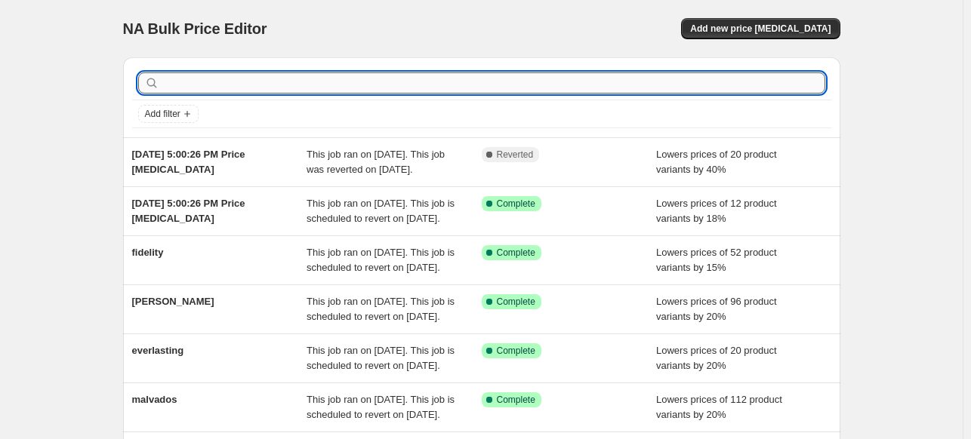
click at [234, 82] on input "text" at bounding box center [493, 82] width 663 height 21
type input "wild"
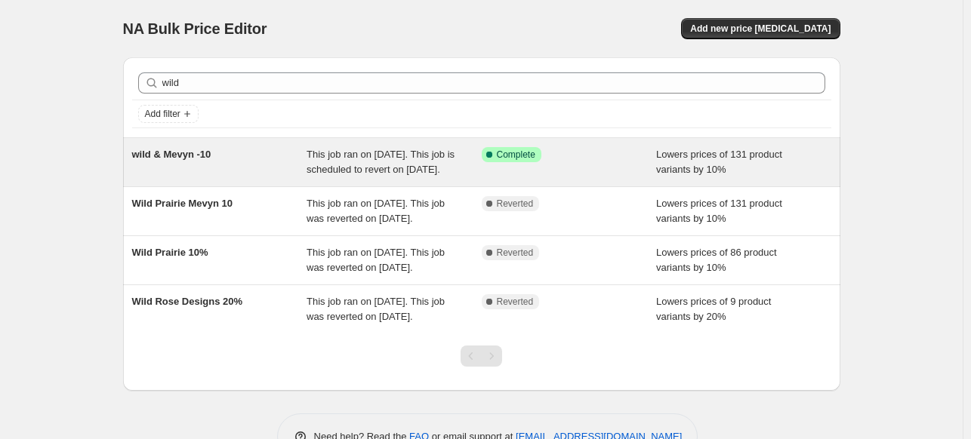
click at [200, 153] on span "wild & Mevyn -10" at bounding box center [171, 154] width 79 height 11
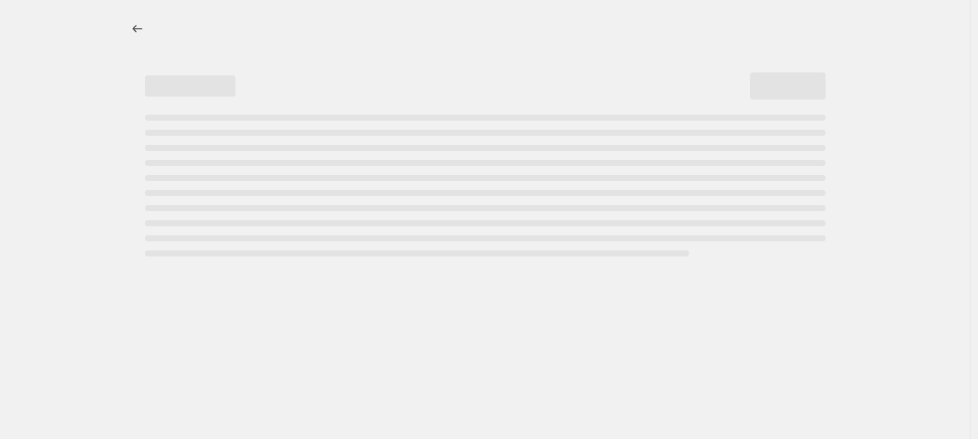
select select "percentage"
select select "vendor"
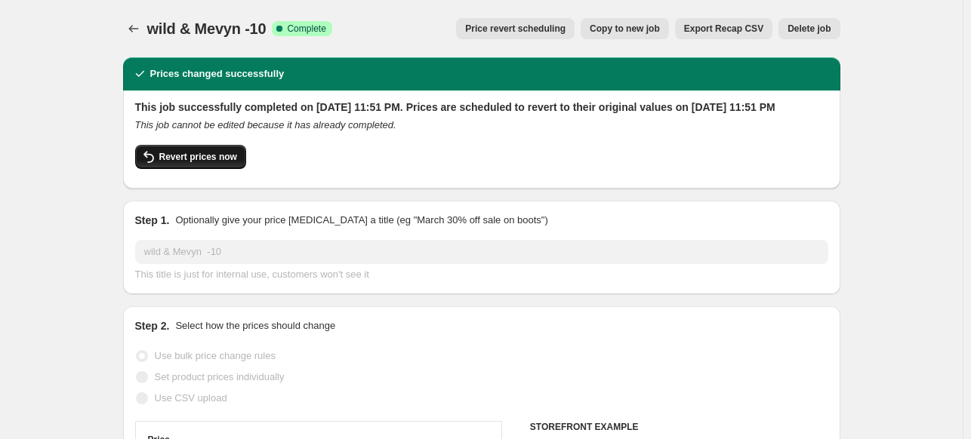
click at [217, 163] on span "Revert prices now" at bounding box center [198, 157] width 78 height 12
checkbox input "false"
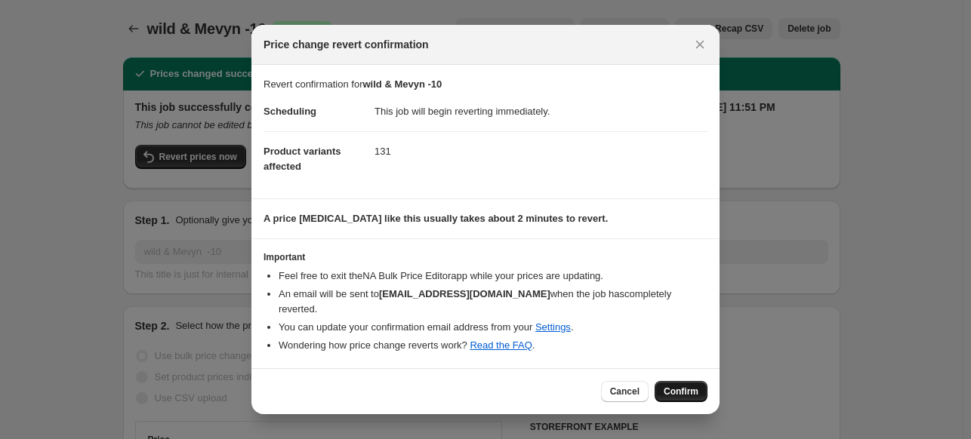
click at [673, 386] on span "Confirm" at bounding box center [681, 392] width 35 height 12
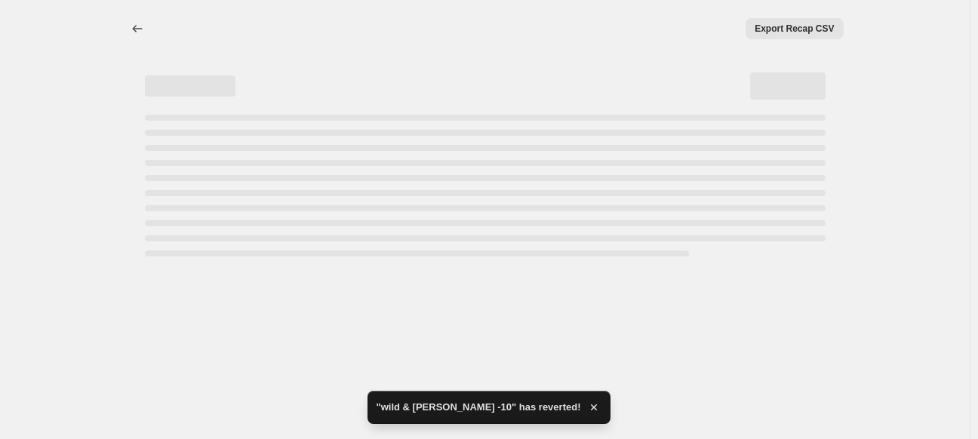
select select "percentage"
select select "vendor"
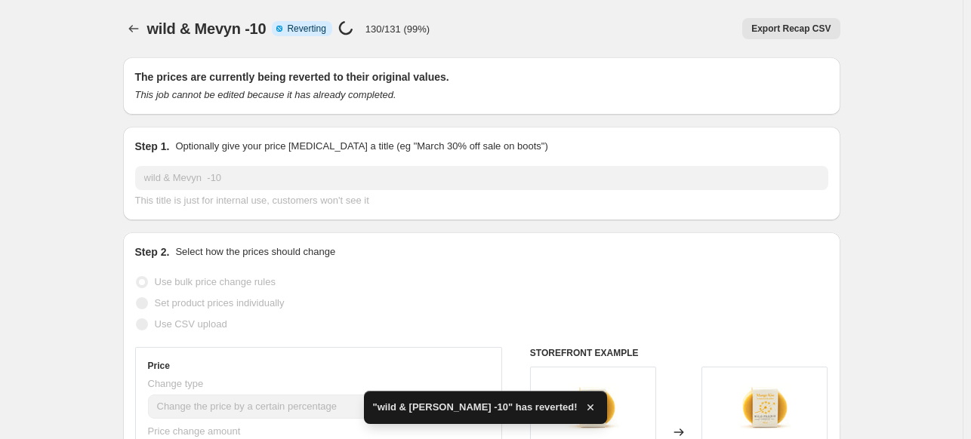
checkbox input "true"
